Goal: Transaction & Acquisition: Purchase product/service

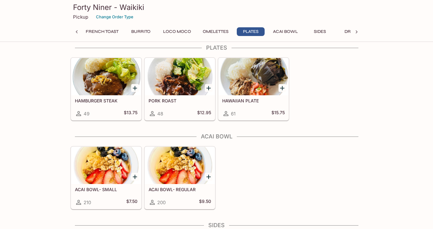
scroll to position [731, 0]
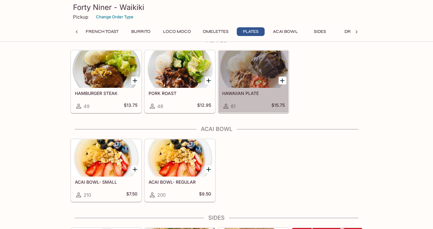
click at [253, 71] on div at bounding box center [254, 68] width 70 height 37
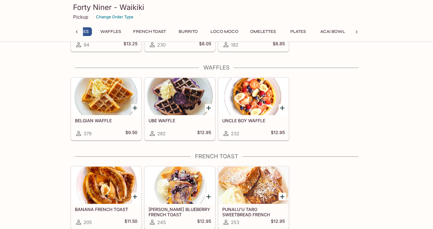
scroll to position [0, 63]
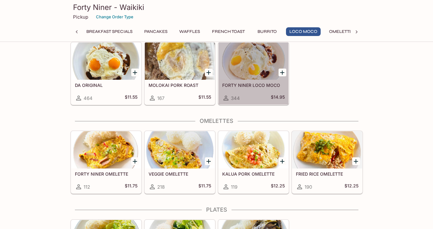
click at [238, 72] on div at bounding box center [254, 60] width 70 height 37
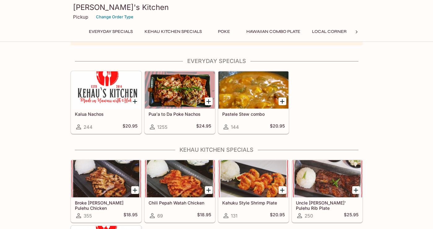
scroll to position [25, 0]
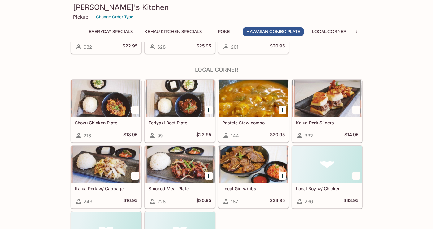
scroll to position [502, 0]
